Goal: Information Seeking & Learning: Learn about a topic

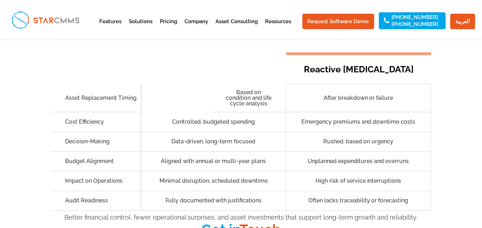
scroll to position [31, 0]
click at [91, 95] on h5 "Asset Replacement Timing" at bounding box center [102, 98] width 75 height 6
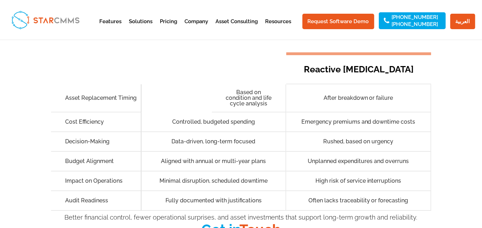
click at [353, 95] on h5 "After breakdown or failure" at bounding box center [357, 98] width 117 height 6
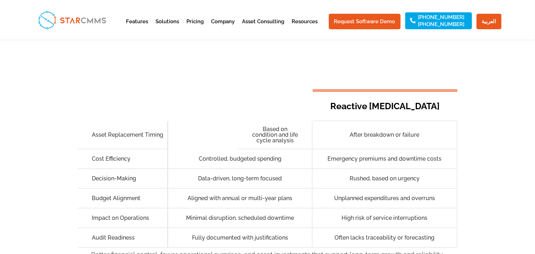
scroll to position [1053, 0]
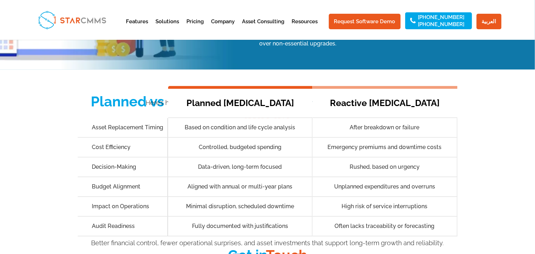
scroll to position [821, 0]
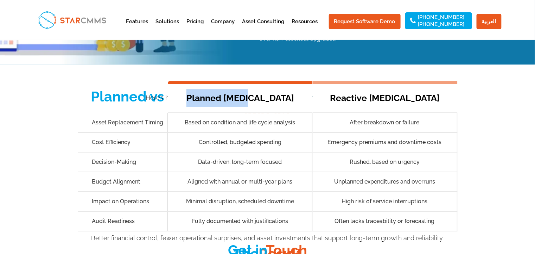
drag, startPoint x: 278, startPoint y: 65, endPoint x: 208, endPoint y: 65, distance: 70.7
click at [208, 89] on h6 "Planned [MEDICAL_DATA]" at bounding box center [241, 98] width 118 height 18
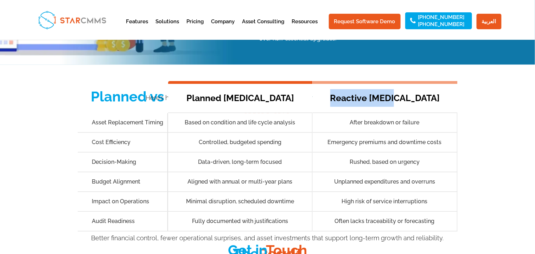
drag, startPoint x: 352, startPoint y: 68, endPoint x: 420, endPoint y: 66, distance: 67.6
click at [420, 89] on h6 "Reactive [MEDICAL_DATA]" at bounding box center [385, 98] width 118 height 18
copy h6 "Reactive [MEDICAL_DATA]"
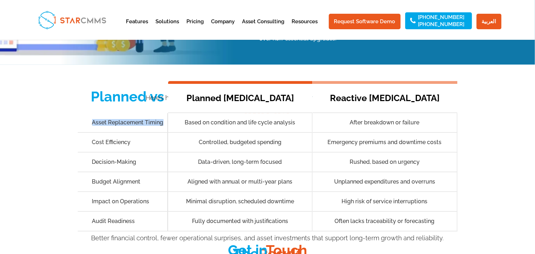
drag, startPoint x: 163, startPoint y: 92, endPoint x: 92, endPoint y: 87, distance: 71.6
click at [92, 113] on div "Asset Replacement Timing" at bounding box center [123, 123] width 90 height 20
copy h5 "Asset Replacement Timing"
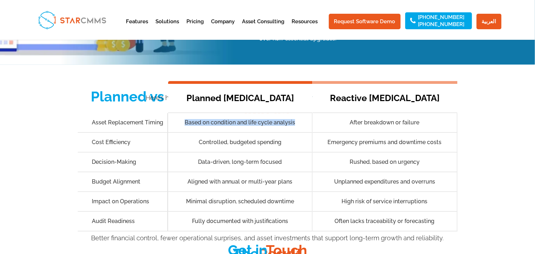
drag, startPoint x: 184, startPoint y: 89, endPoint x: 297, endPoint y: 85, distance: 113.0
click at [297, 120] on h5 "Based on condition and life cycle analysis" at bounding box center [240, 123] width 117 height 6
copy h5 "Based on condition and life cycle analysis"
drag, startPoint x: 346, startPoint y: 86, endPoint x: 424, endPoint y: 90, distance: 78.2
click at [424, 120] on h5 "After breakdown or failure" at bounding box center [384, 123] width 117 height 6
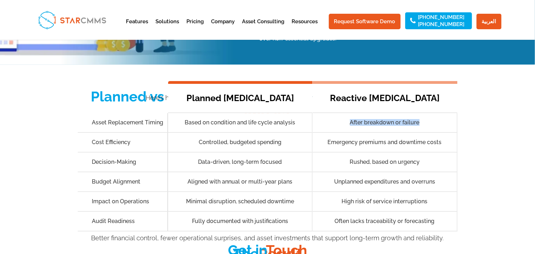
copy h5 "After breakdown or failure"
drag, startPoint x: 92, startPoint y: 110, endPoint x: 140, endPoint y: 112, distance: 47.9
click at [140, 133] on div "Cost Efficiency" at bounding box center [123, 143] width 90 height 20
copy h5 "Cost Efficiency"
drag, startPoint x: 195, startPoint y: 105, endPoint x: 284, endPoint y: 109, distance: 88.7
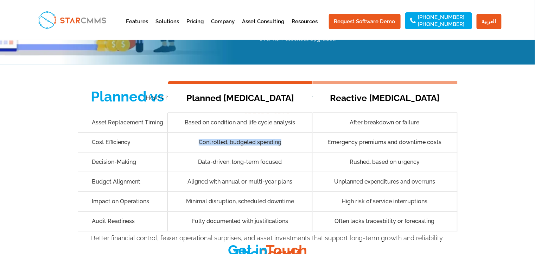
click at [284, 139] on h5 "Controlled, budgeted spending" at bounding box center [240, 142] width 117 height 6
copy h5 "Controlled, budgeted spending"
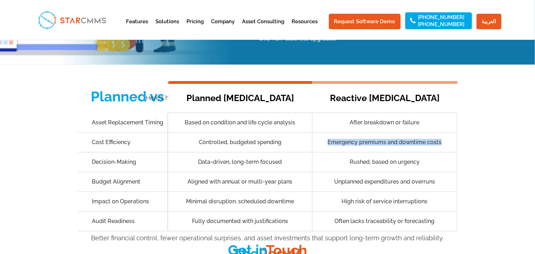
drag, startPoint x: 326, startPoint y: 109, endPoint x: 440, endPoint y: 108, distance: 114.3
click at [440, 139] on h5 "Emergency premiums and downtime costs" at bounding box center [384, 142] width 117 height 6
copy h5 "Emergency premiums and downtime costs"
drag, startPoint x: 90, startPoint y: 129, endPoint x: 148, endPoint y: 128, distance: 58.1
click at [148, 152] on div "Decision-Making" at bounding box center [123, 162] width 90 height 20
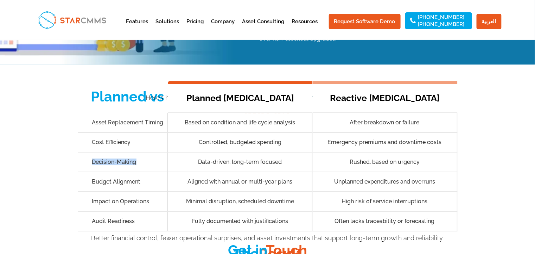
copy h5 "Decision-Making"
click at [114, 152] on div "Decision-Making" at bounding box center [123, 162] width 90 height 20
drag, startPoint x: 92, startPoint y: 125, endPoint x: 138, endPoint y: 127, distance: 46.5
click at [138, 159] on h5 "Decision-Making" at bounding box center [129, 162] width 75 height 6
copy h5 "Decision-Making"
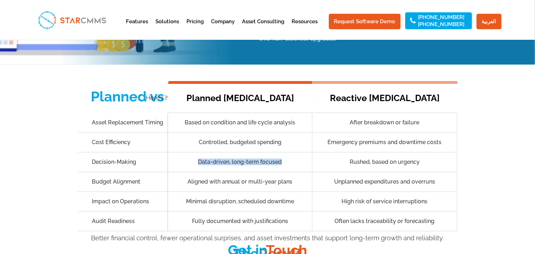
drag, startPoint x: 196, startPoint y: 127, endPoint x: 281, endPoint y: 131, distance: 84.9
click at [281, 159] on h5 "Data-driven, long-term focused" at bounding box center [240, 162] width 117 height 6
copy h5 "Data-driven, long-term focused"
drag, startPoint x: 93, startPoint y: 146, endPoint x: 142, endPoint y: 146, distance: 49.6
click at [142, 179] on h5 "Budget Alignment" at bounding box center [129, 182] width 75 height 6
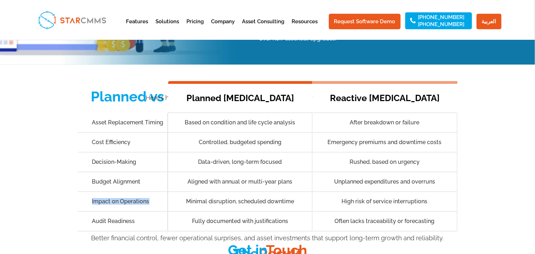
drag, startPoint x: 87, startPoint y: 165, endPoint x: 149, endPoint y: 167, distance: 61.6
click at [149, 192] on div "Impact on Operations" at bounding box center [123, 202] width 90 height 20
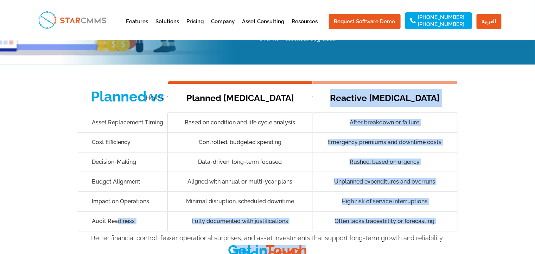
drag, startPoint x: 93, startPoint y: 189, endPoint x: 117, endPoint y: 188, distance: 24.7
click at [117, 188] on div "Planned vs Reactive CAPEX – The Financial Impact​ Here’s how structured CAPEX p…" at bounding box center [268, 154] width 380 height 133
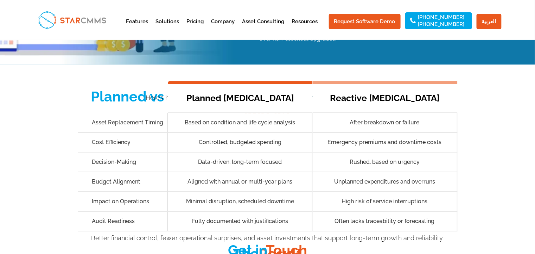
click at [87, 211] on div "Audit Readiness" at bounding box center [123, 221] width 90 height 20
drag, startPoint x: 90, startPoint y: 184, endPoint x: 135, endPoint y: 184, distance: 44.7
click at [135, 211] on div "Audit Readiness" at bounding box center [123, 221] width 90 height 20
